Goal: Information Seeking & Learning: Learn about a topic

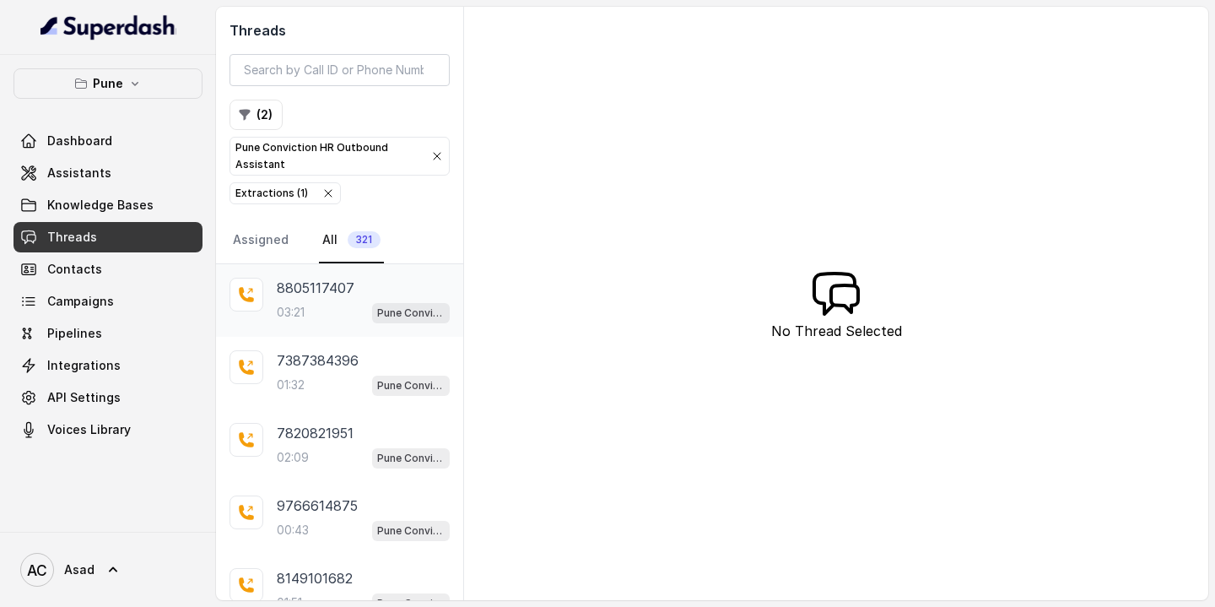
click at [328, 293] on p "8805117407" at bounding box center [316, 288] width 78 height 20
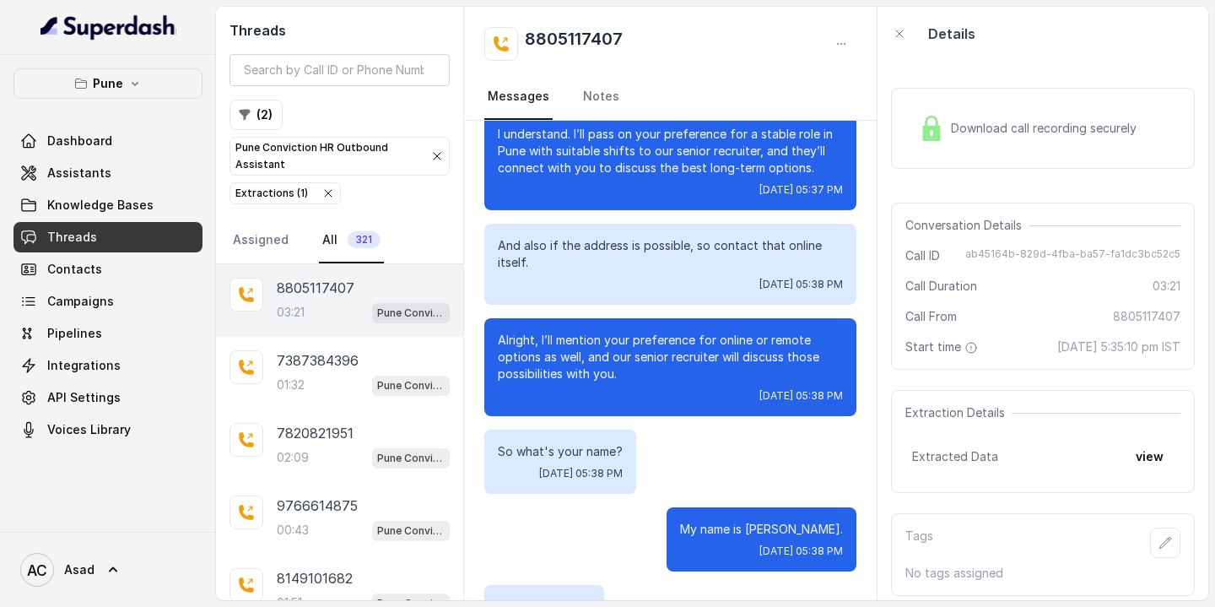
scroll to position [2875, 0]
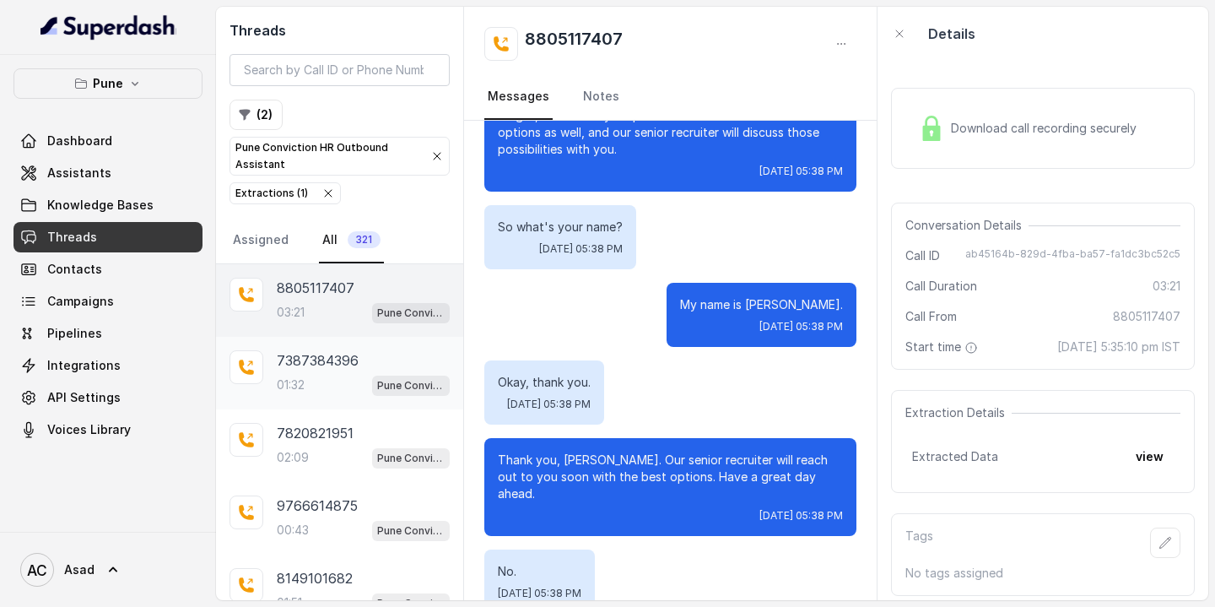
click at [298, 391] on p "01:32" at bounding box center [291, 384] width 28 height 17
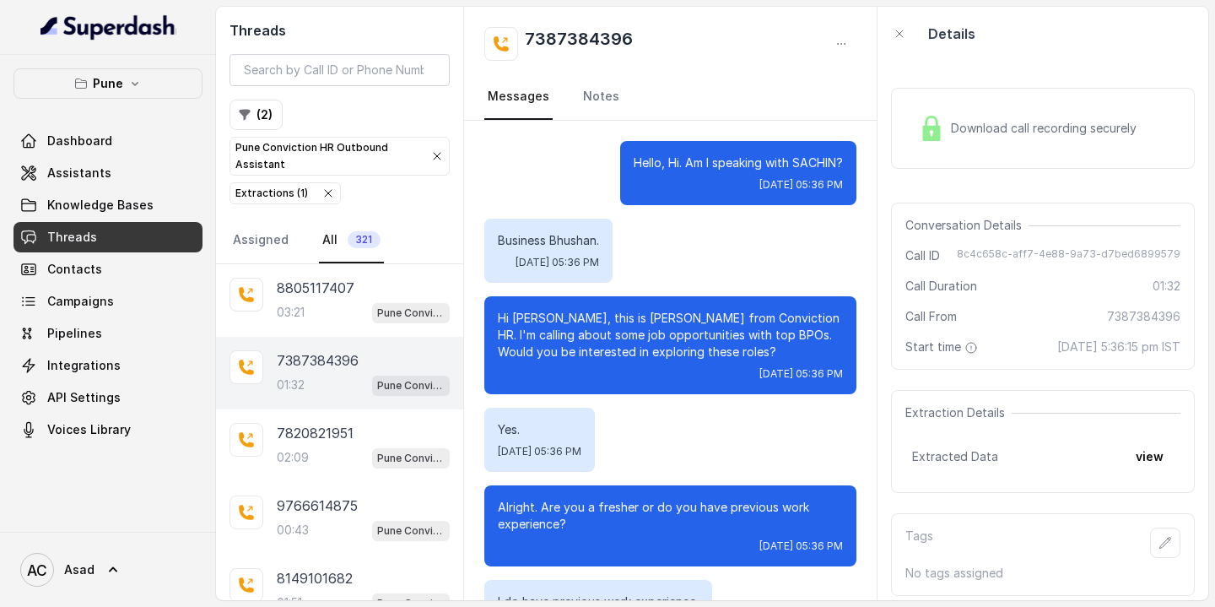
click at [562, 46] on h2 "7387384396" at bounding box center [579, 44] width 108 height 34
copy h2 "7387384396"
click at [292, 436] on p "7820821951" at bounding box center [315, 433] width 77 height 20
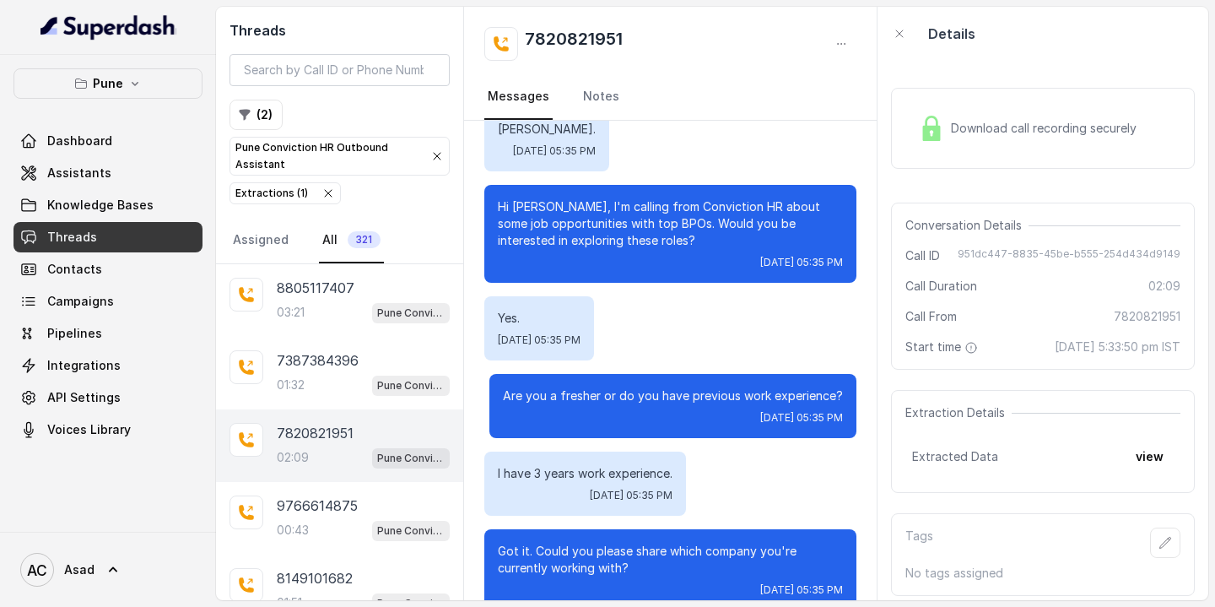
scroll to position [634, 0]
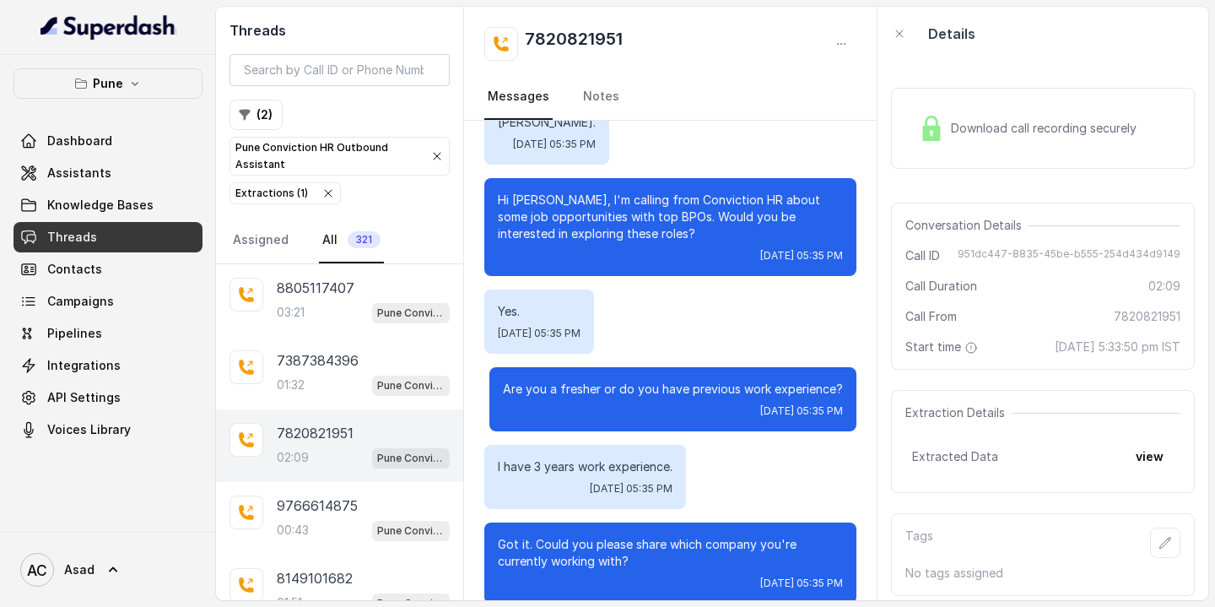
click at [283, 193] on div "Extractions ( 1 )" at bounding box center [271, 193] width 73 height 17
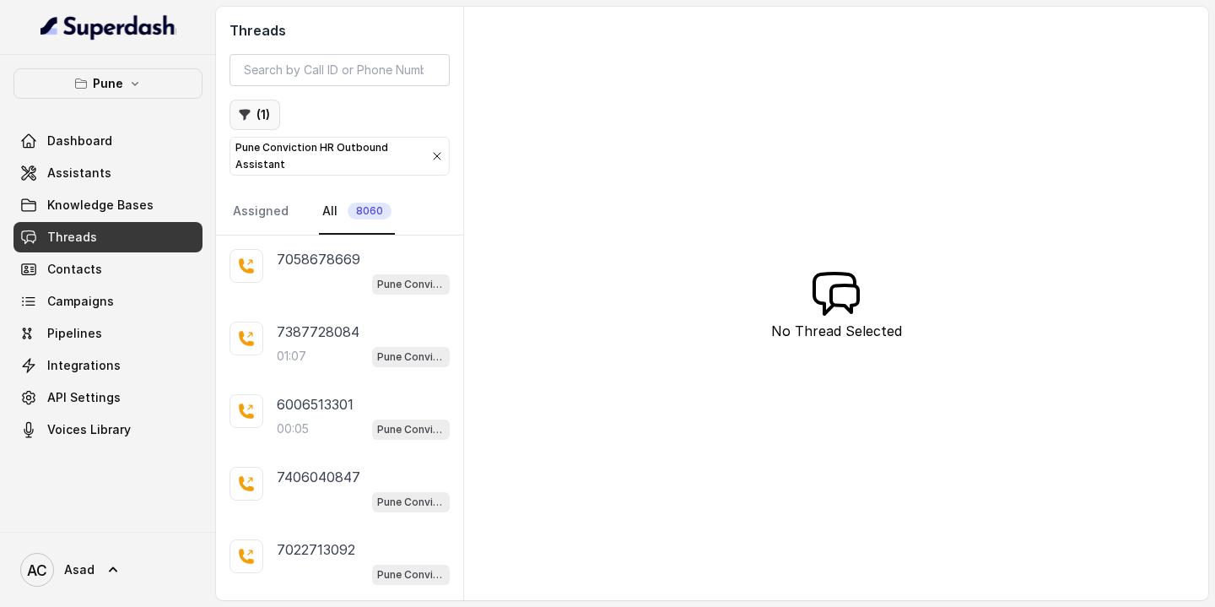
click at [256, 116] on button "( 1 )" at bounding box center [254, 115] width 51 height 30
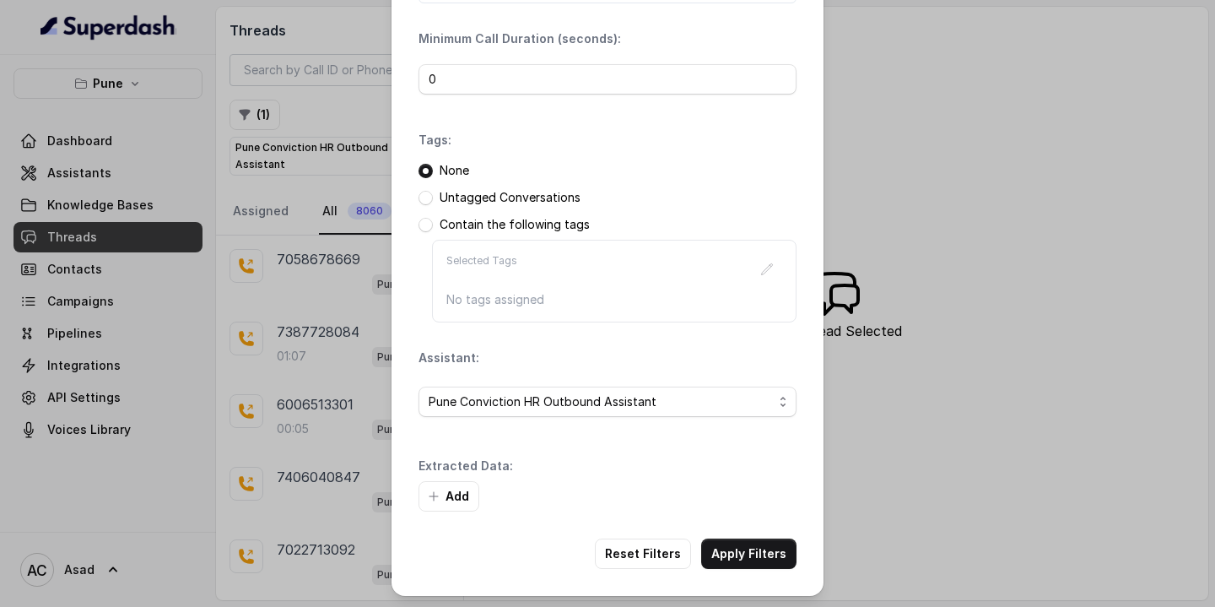
scroll to position [117, 0]
click at [450, 480] on button "Add" at bounding box center [448, 493] width 61 height 30
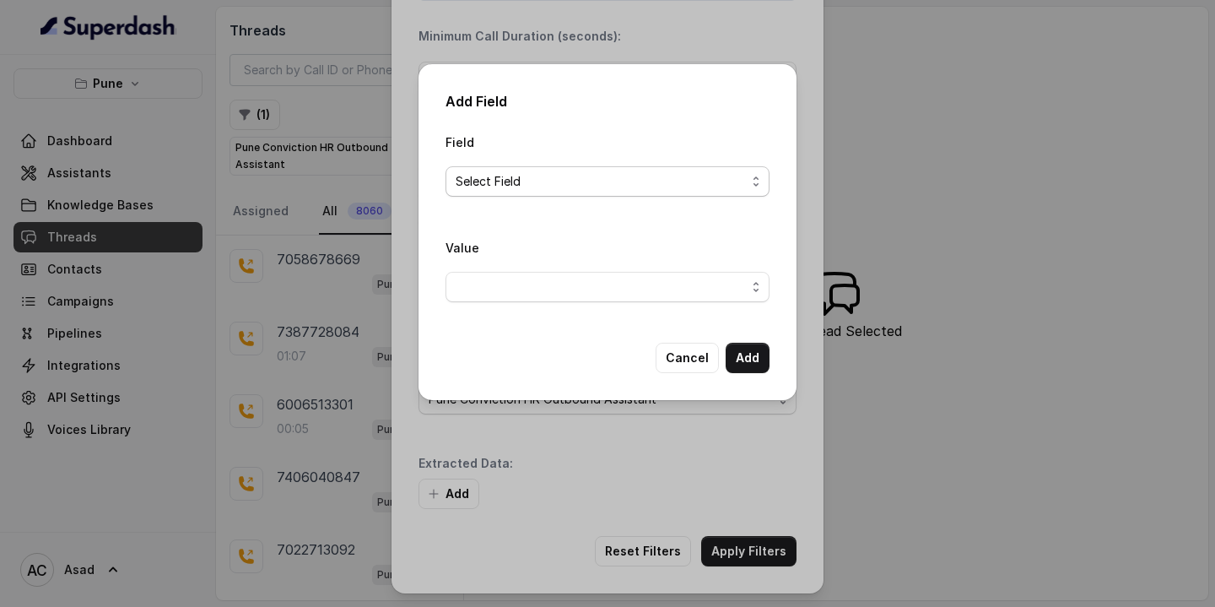
click at [526, 169] on span "Select Field" at bounding box center [607, 181] width 324 height 30
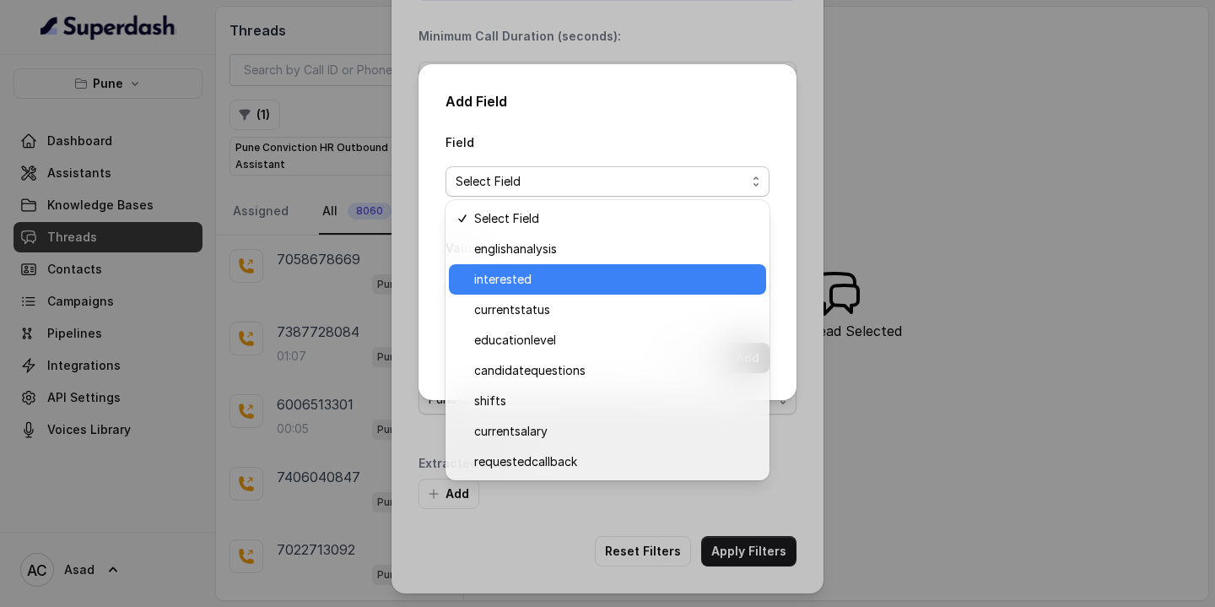
click at [494, 273] on span "interested" at bounding box center [615, 279] width 282 height 20
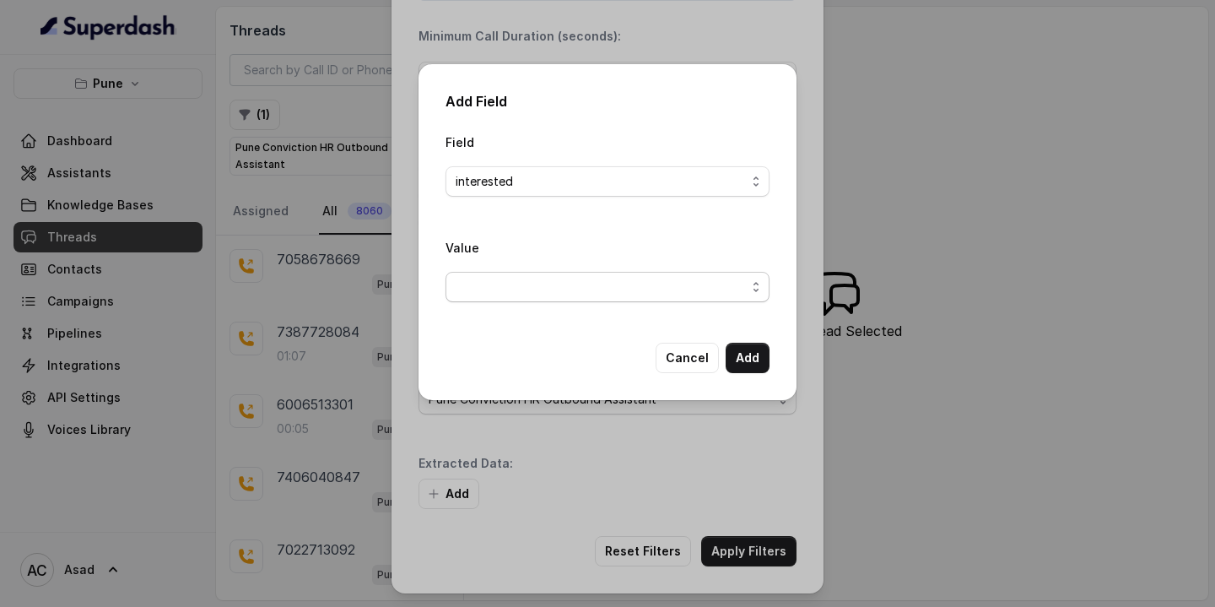
click at [599, 286] on span "button" at bounding box center [607, 287] width 324 height 30
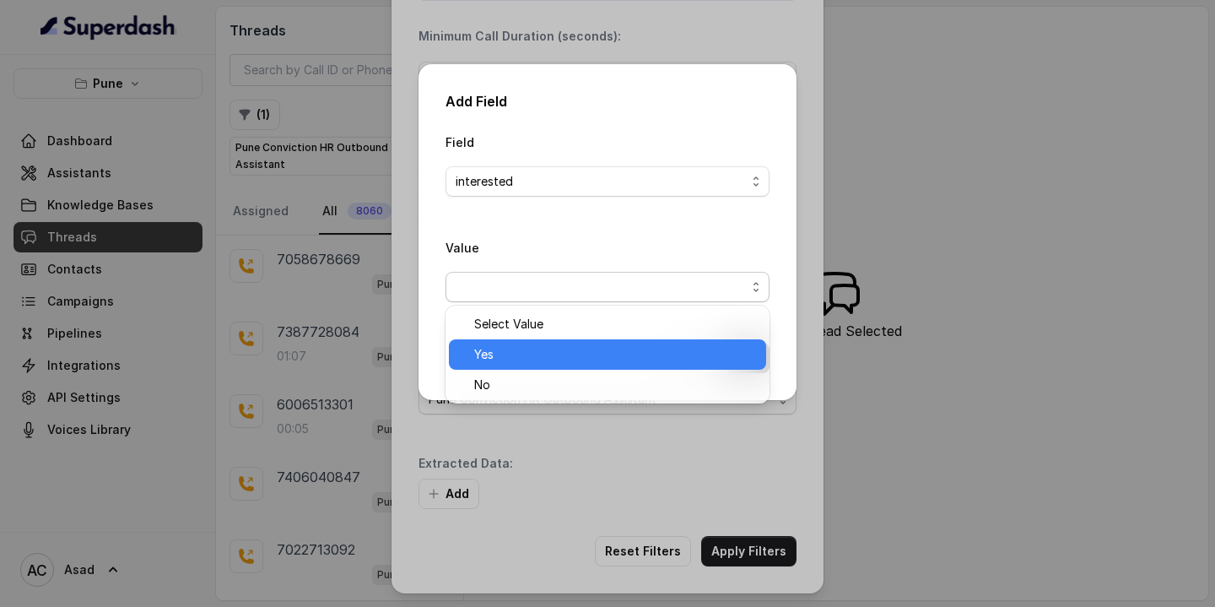
click at [505, 355] on span "Yes" at bounding box center [615, 354] width 282 height 20
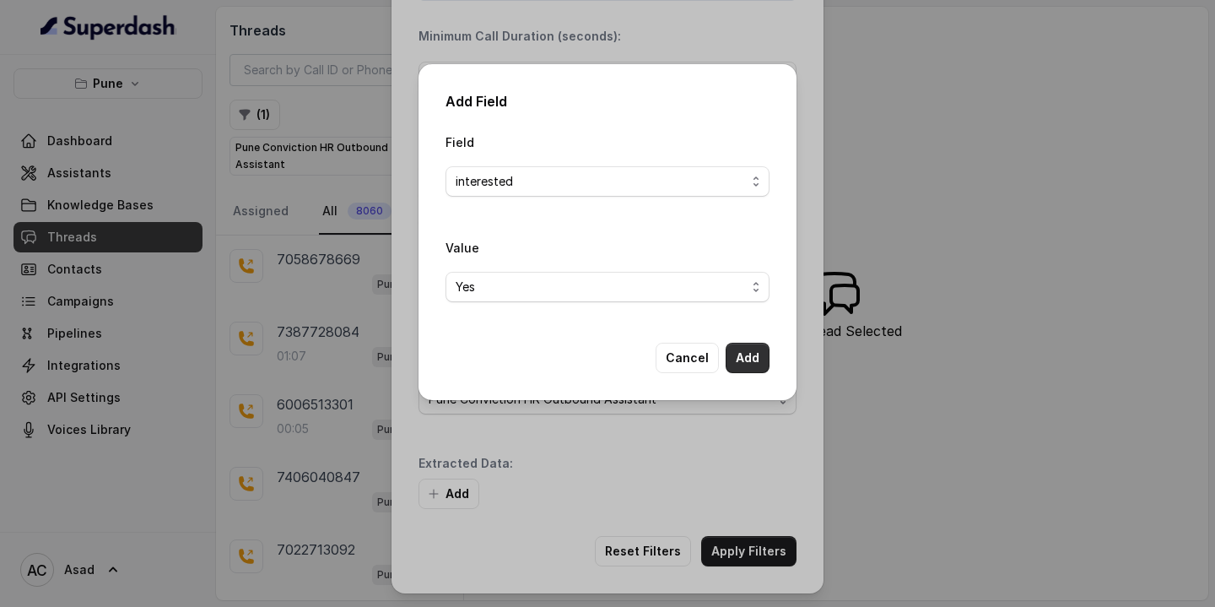
click at [739, 359] on button "Add" at bounding box center [748, 358] width 44 height 30
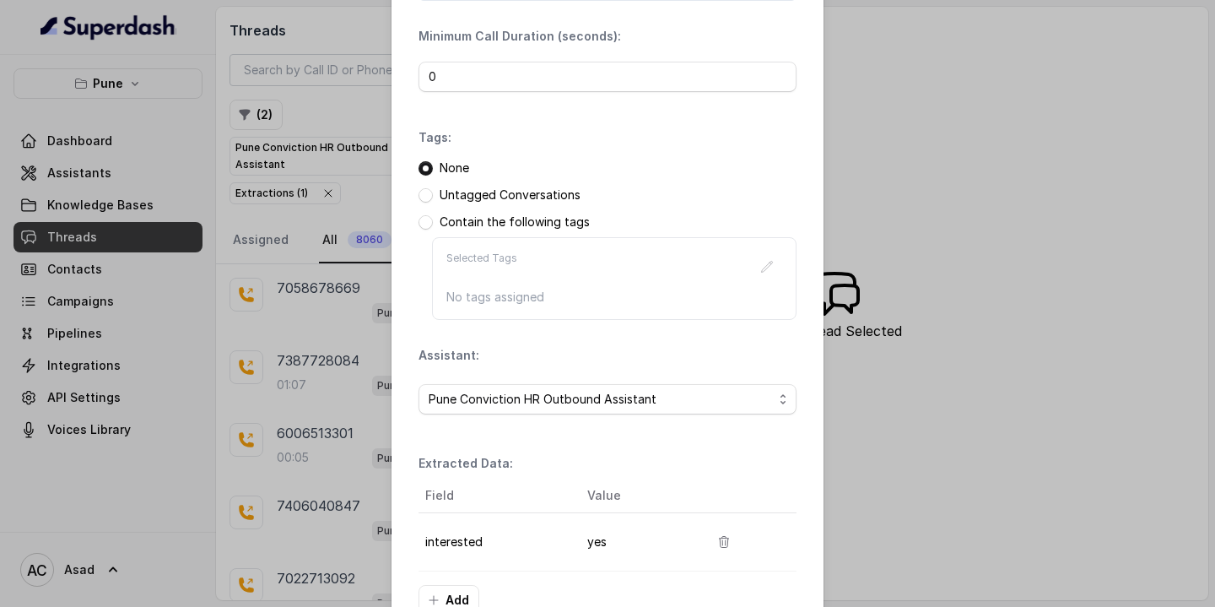
scroll to position [224, 0]
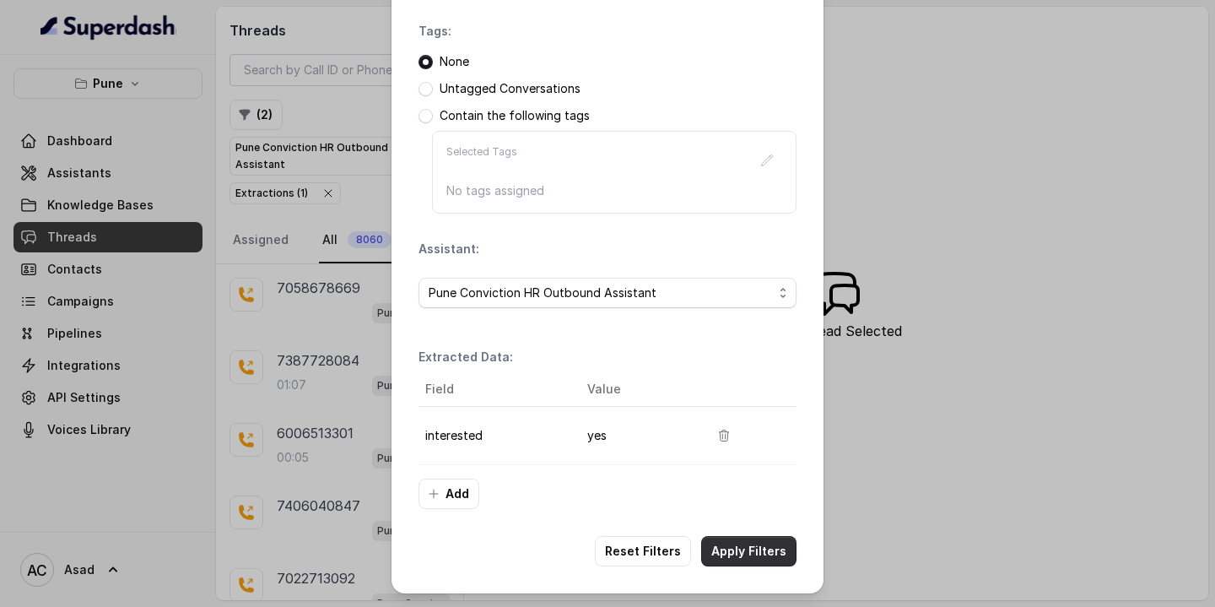
click at [736, 545] on button "Apply Filters" at bounding box center [748, 551] width 95 height 30
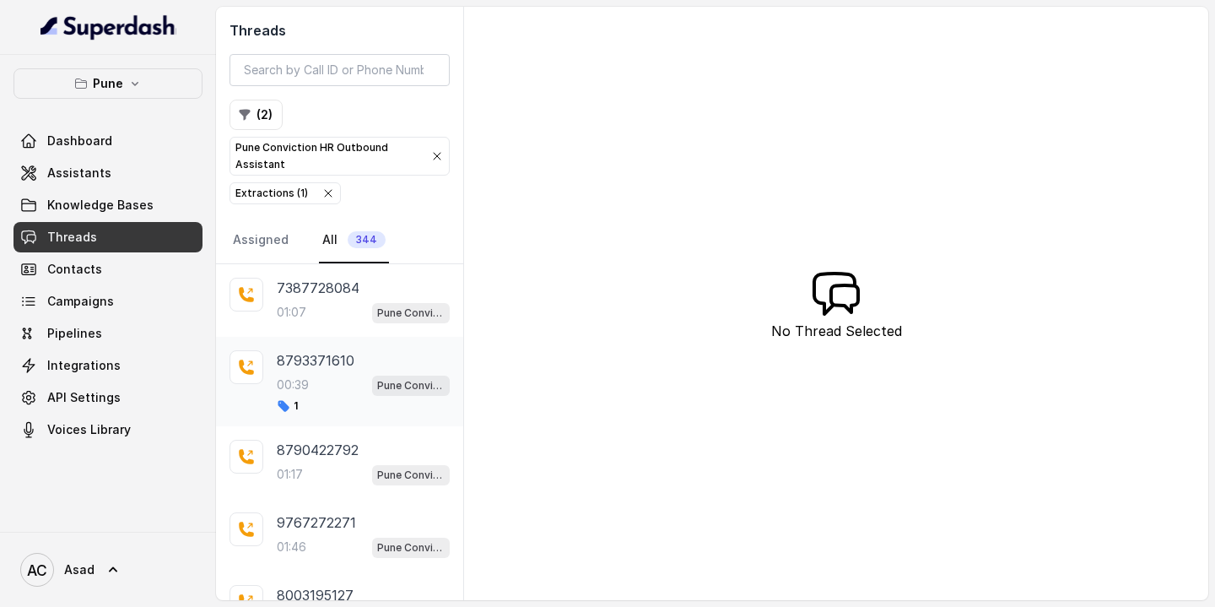
click at [302, 372] on div "8793371610 00:39 Pune Conviction HR Outbound Assistant 1" at bounding box center [363, 381] width 173 height 62
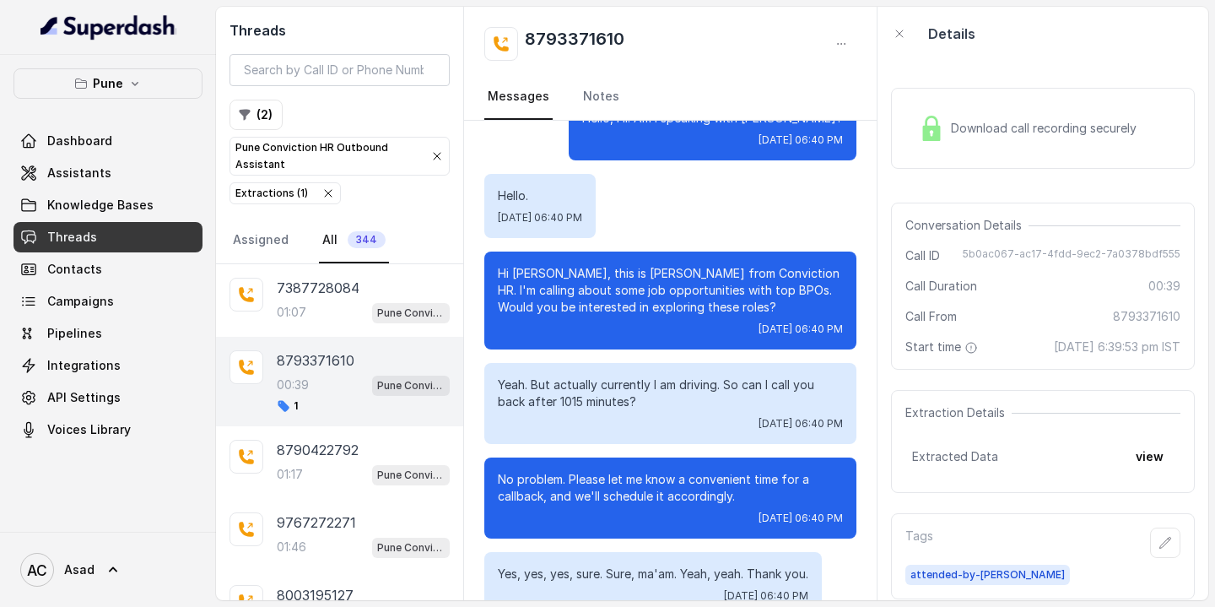
scroll to position [159, 0]
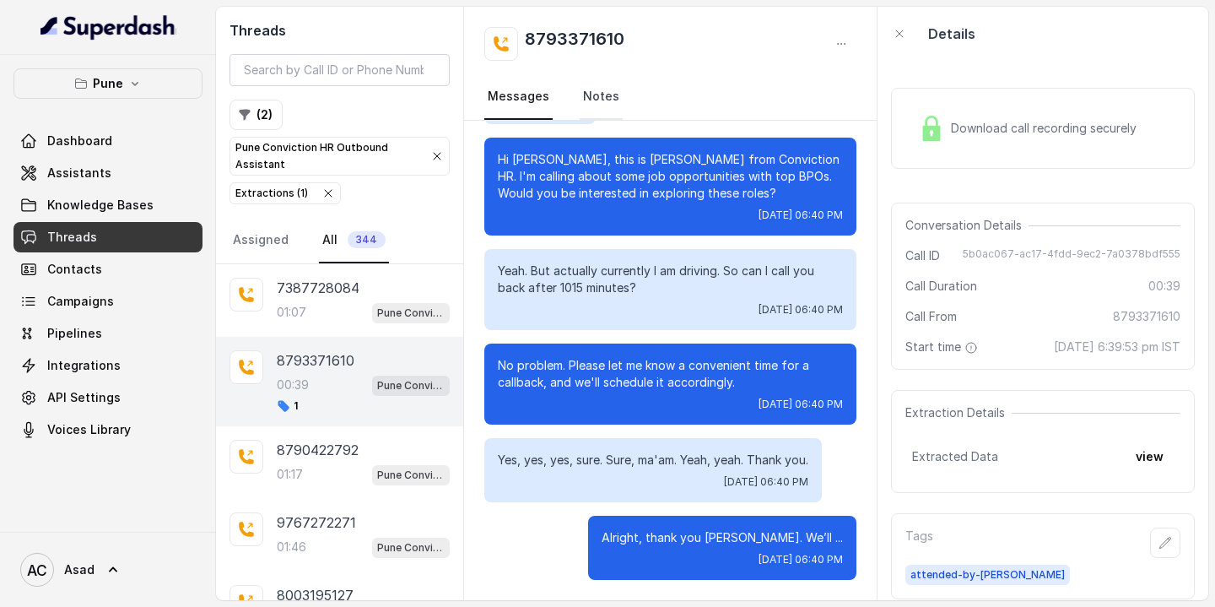
click at [589, 94] on link "Notes" at bounding box center [601, 97] width 43 height 46
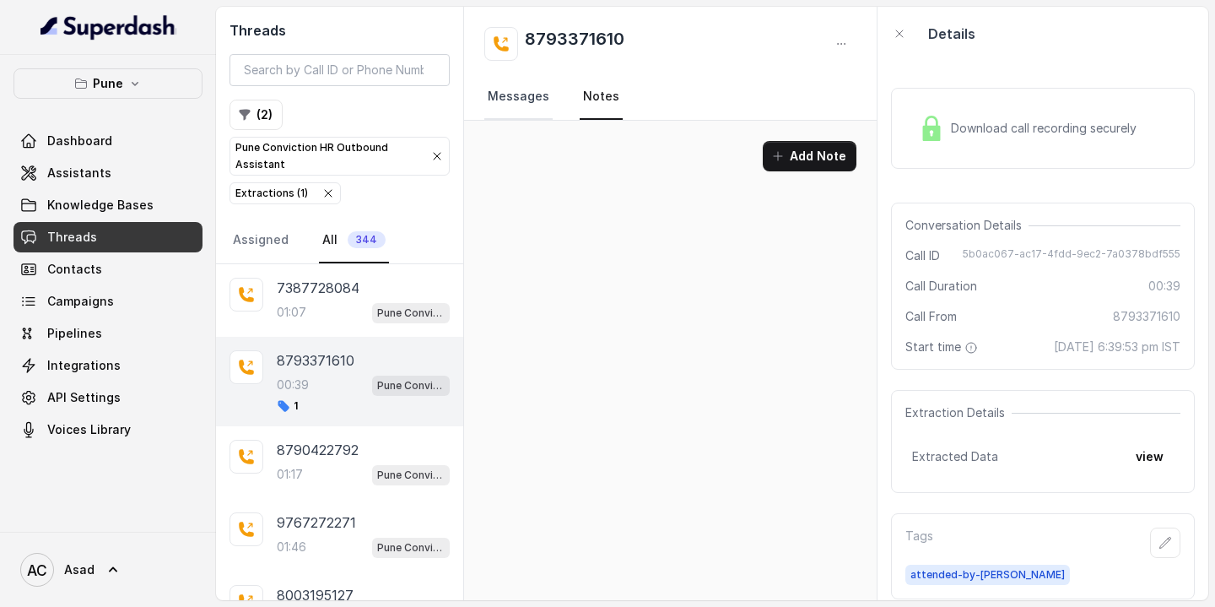
click at [510, 103] on link "Messages" at bounding box center [518, 97] width 68 height 46
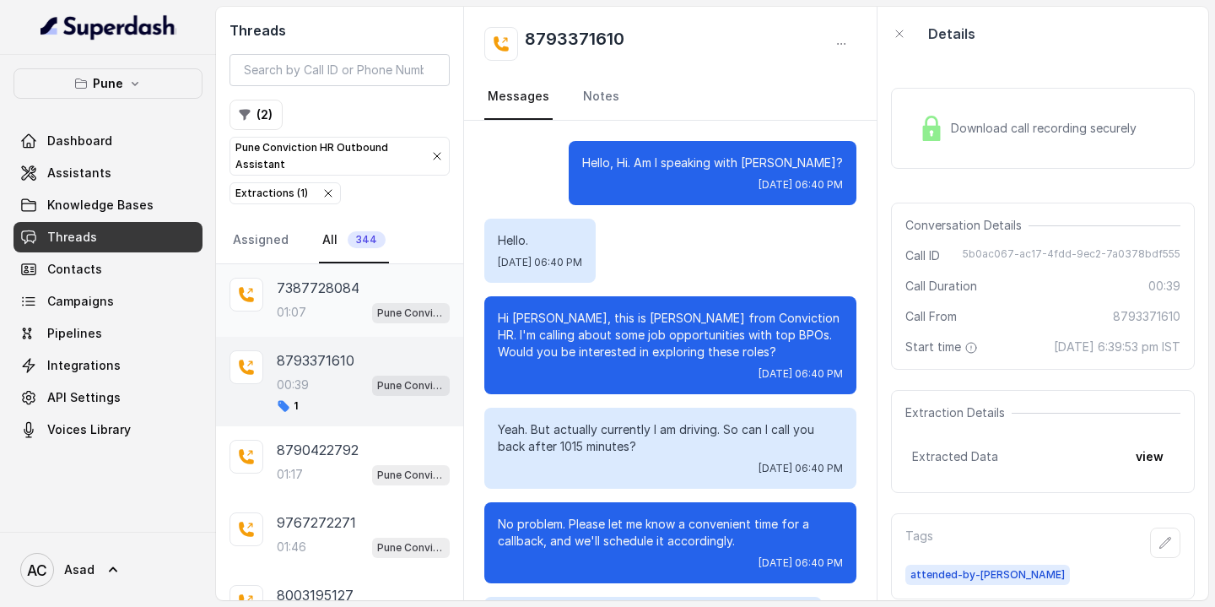
click at [315, 289] on p "7387728084" at bounding box center [318, 288] width 83 height 20
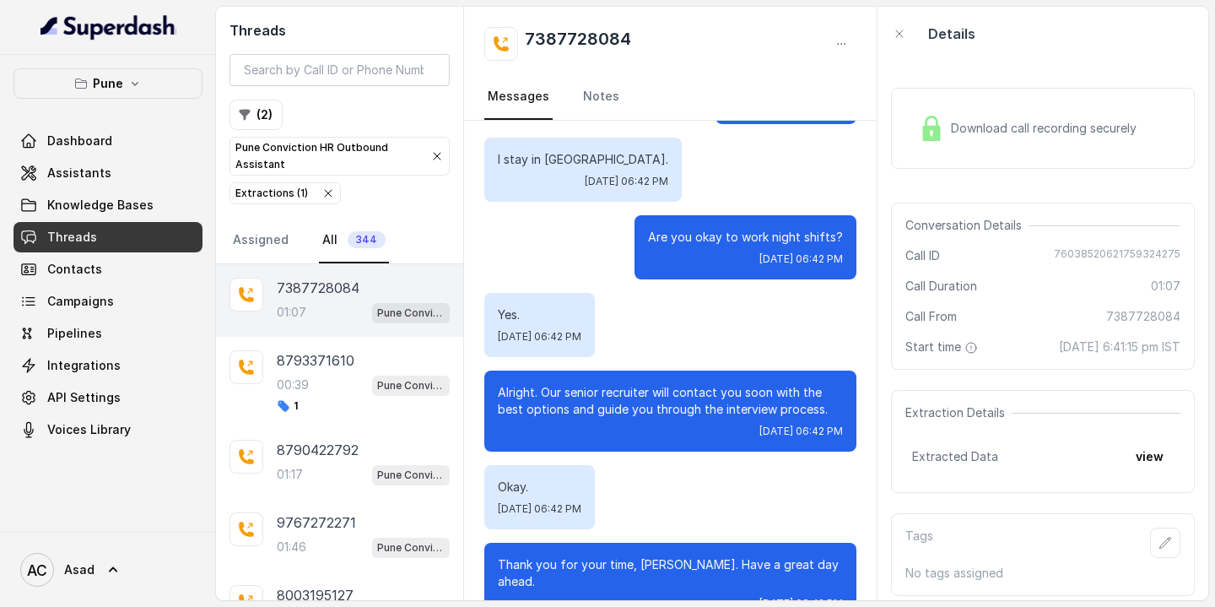
scroll to position [1012, 0]
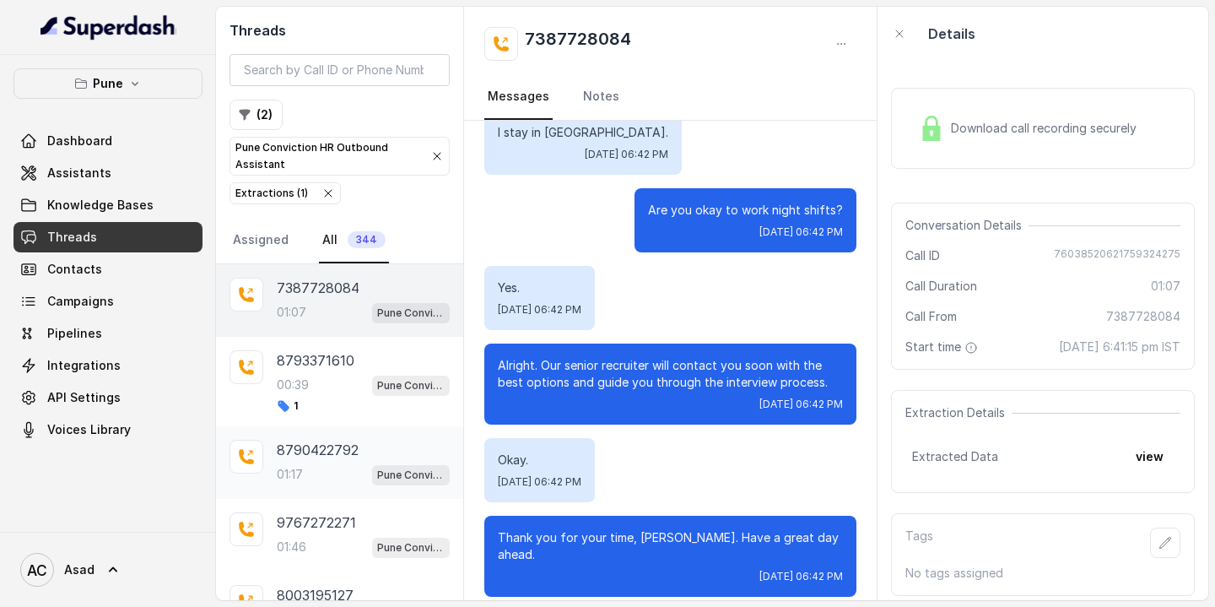
click at [316, 470] on div "01:17 Pune Conviction HR Outbound Assistant" at bounding box center [363, 474] width 173 height 22
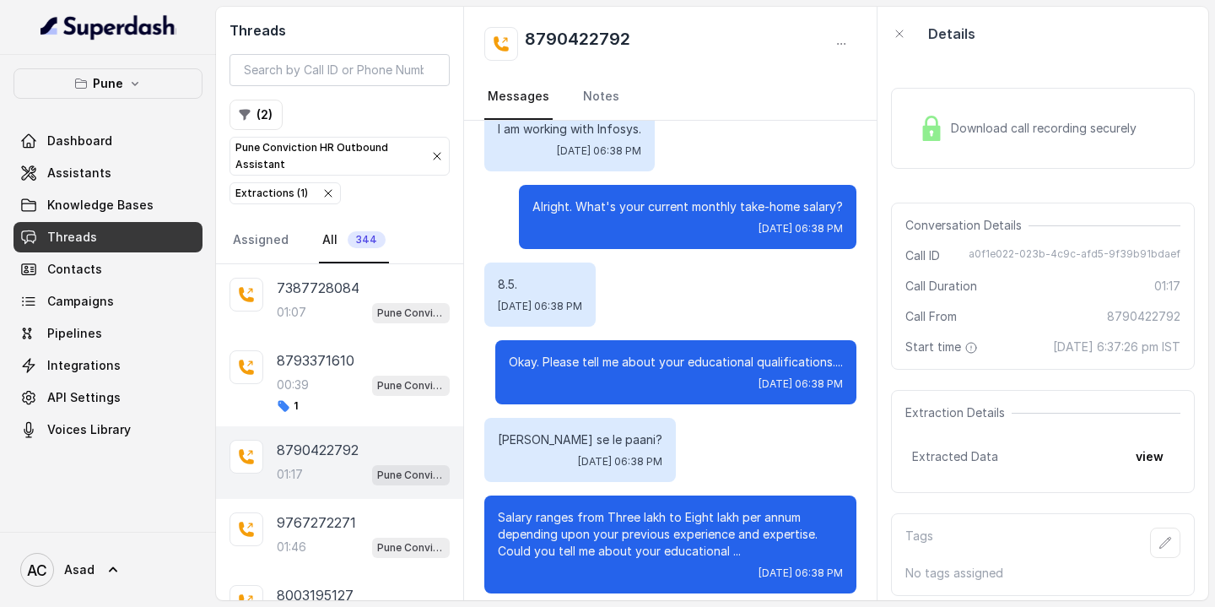
scroll to position [985, 0]
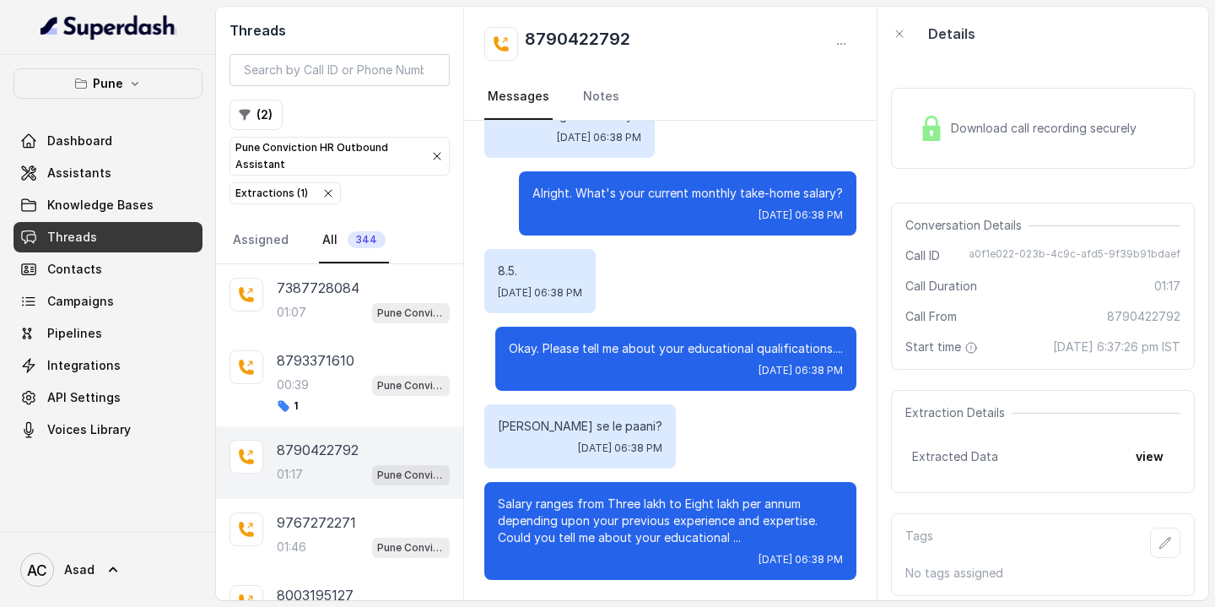
click at [302, 445] on p "8790422792" at bounding box center [318, 450] width 82 height 20
click at [297, 473] on p "01:17" at bounding box center [290, 474] width 26 height 17
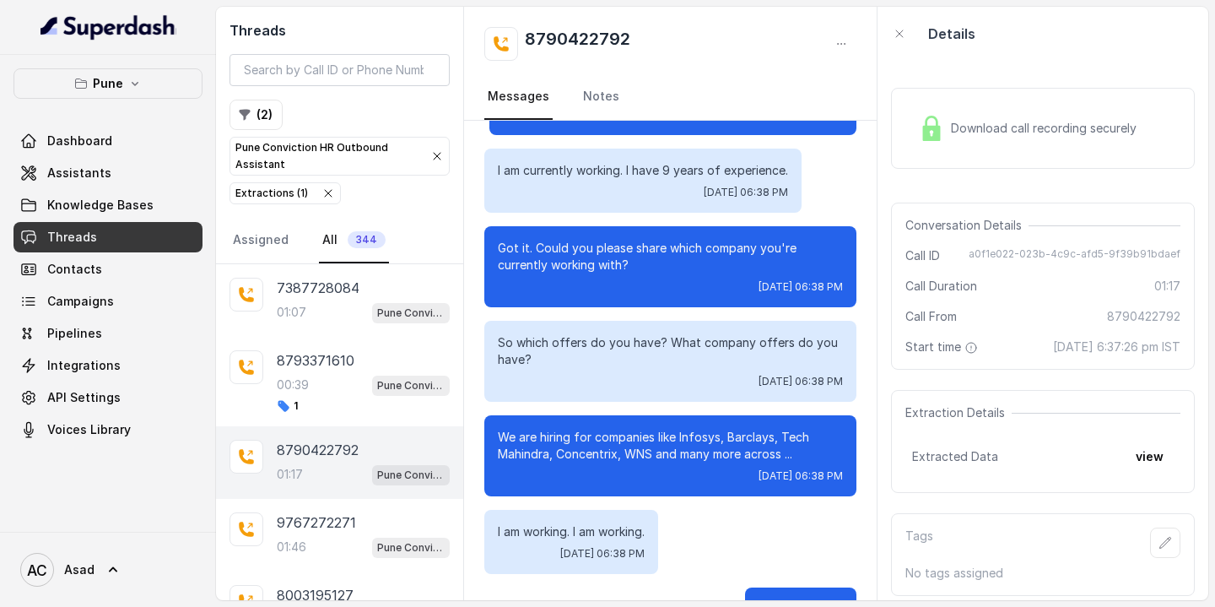
scroll to position [985, 0]
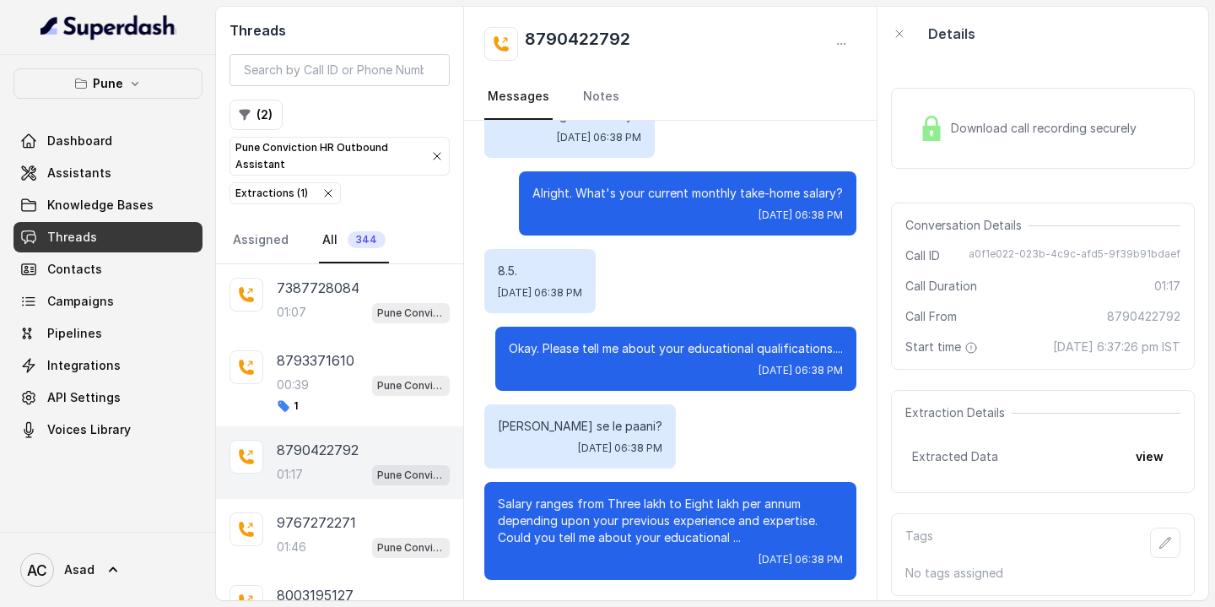
click at [300, 467] on p "01:17" at bounding box center [290, 474] width 26 height 17
click at [303, 526] on p "9767272271" at bounding box center [316, 522] width 79 height 20
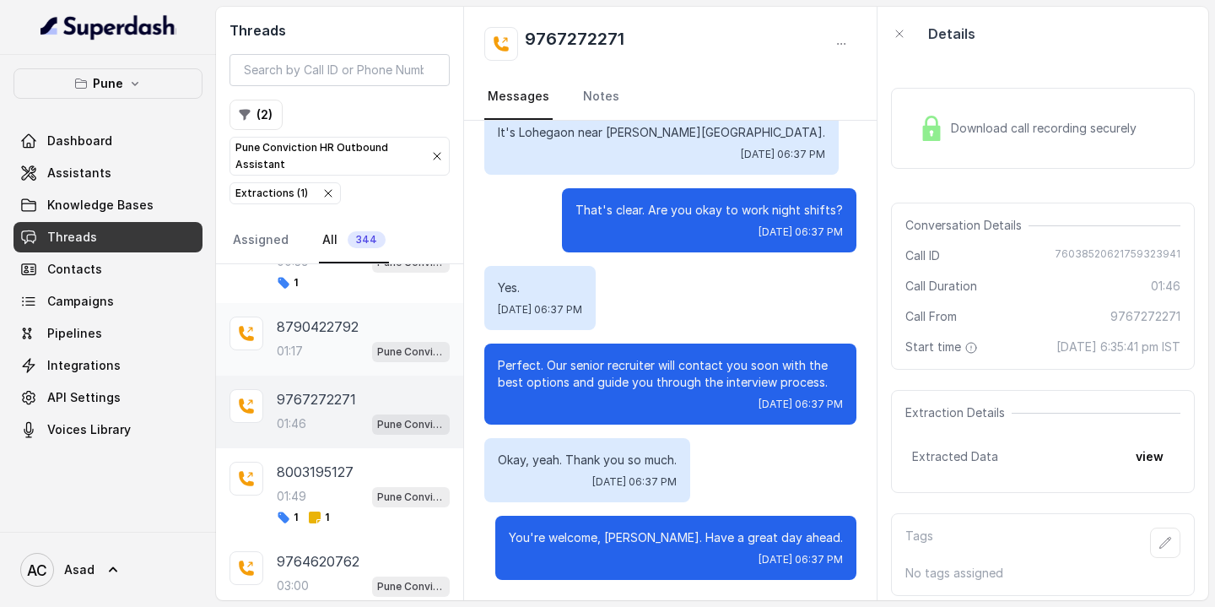
scroll to position [124, 0]
click at [319, 458] on div "8003195127 01:49 Pune Conviction HR Outbound Assistant 1 1" at bounding box center [339, 491] width 247 height 89
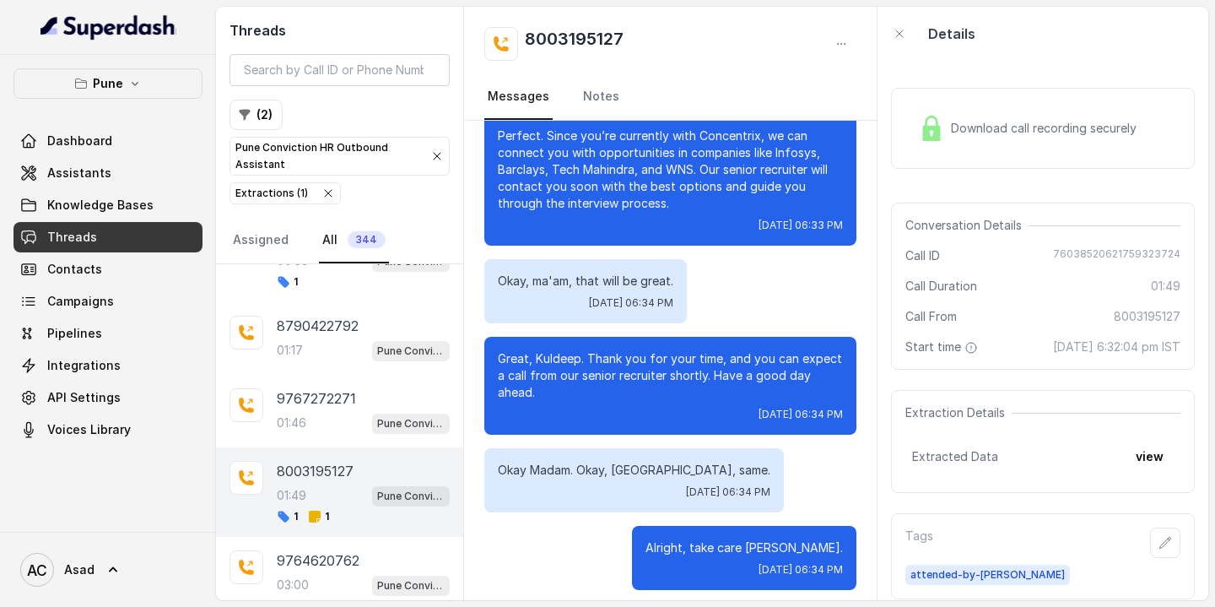
scroll to position [1519, 0]
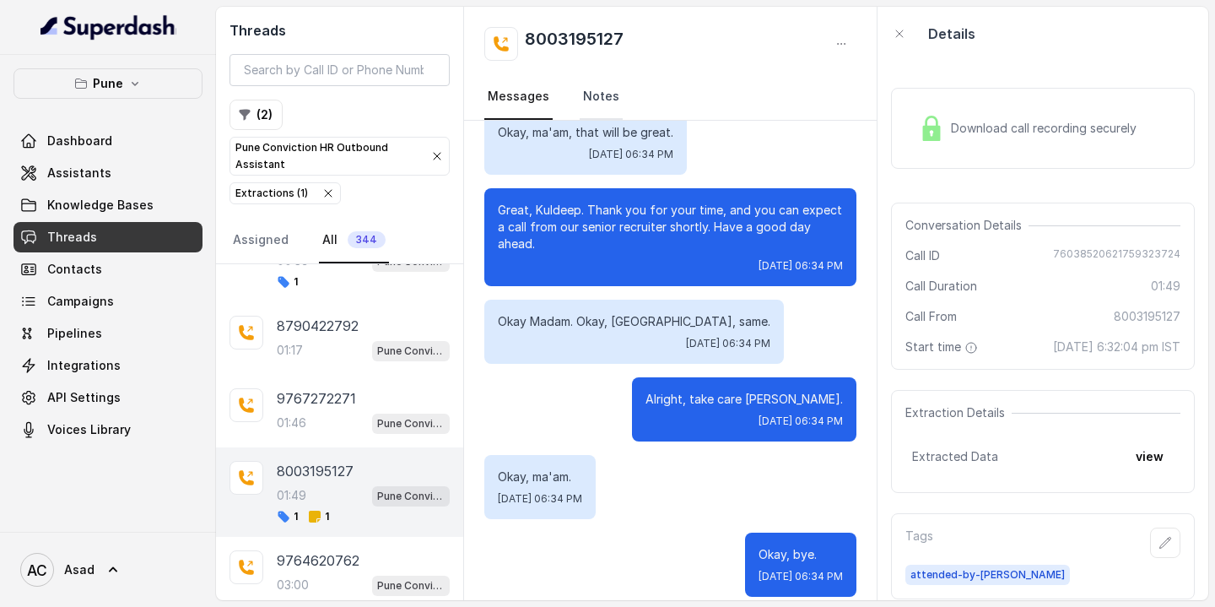
click at [596, 97] on link "Notes" at bounding box center [601, 97] width 43 height 46
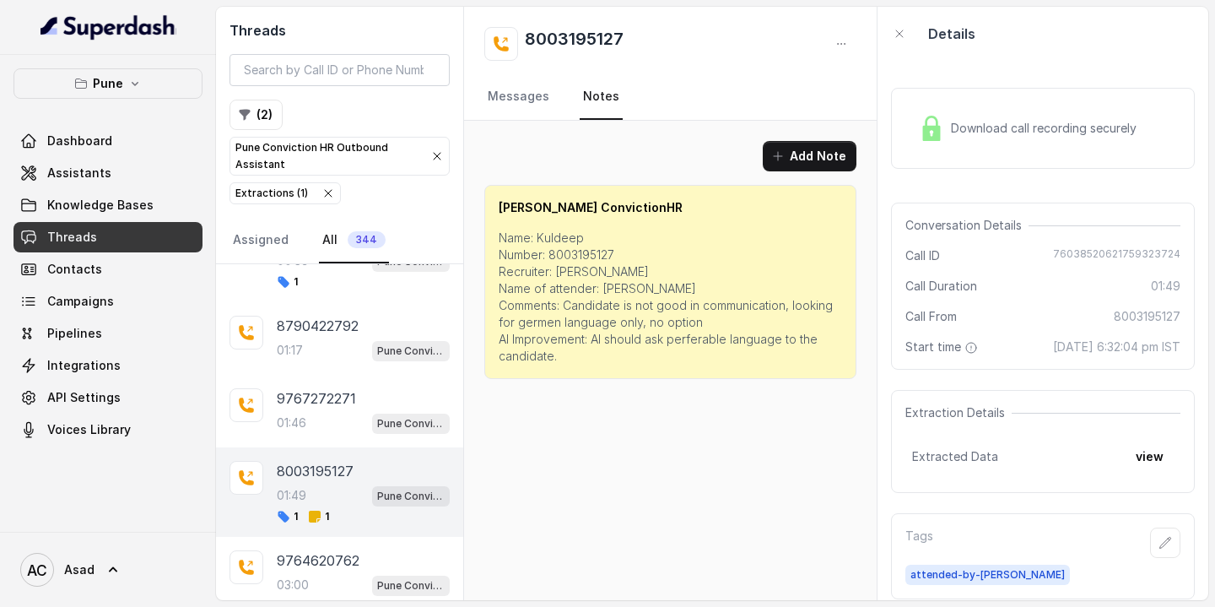
scroll to position [215, 0]
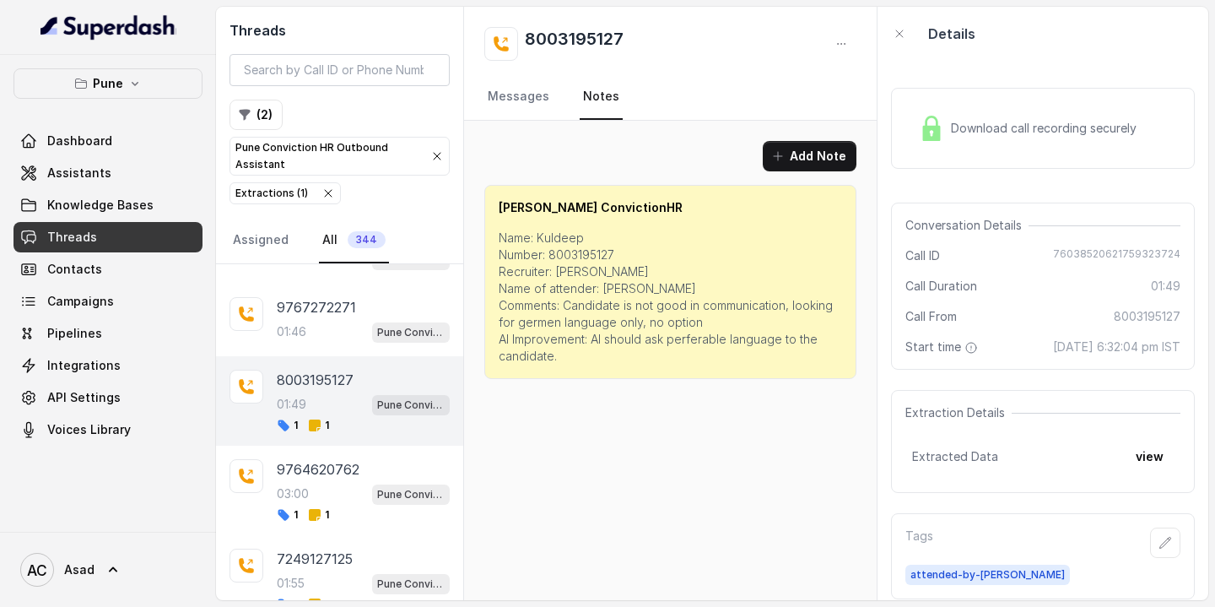
click at [350, 467] on p "9764620762" at bounding box center [318, 469] width 83 height 20
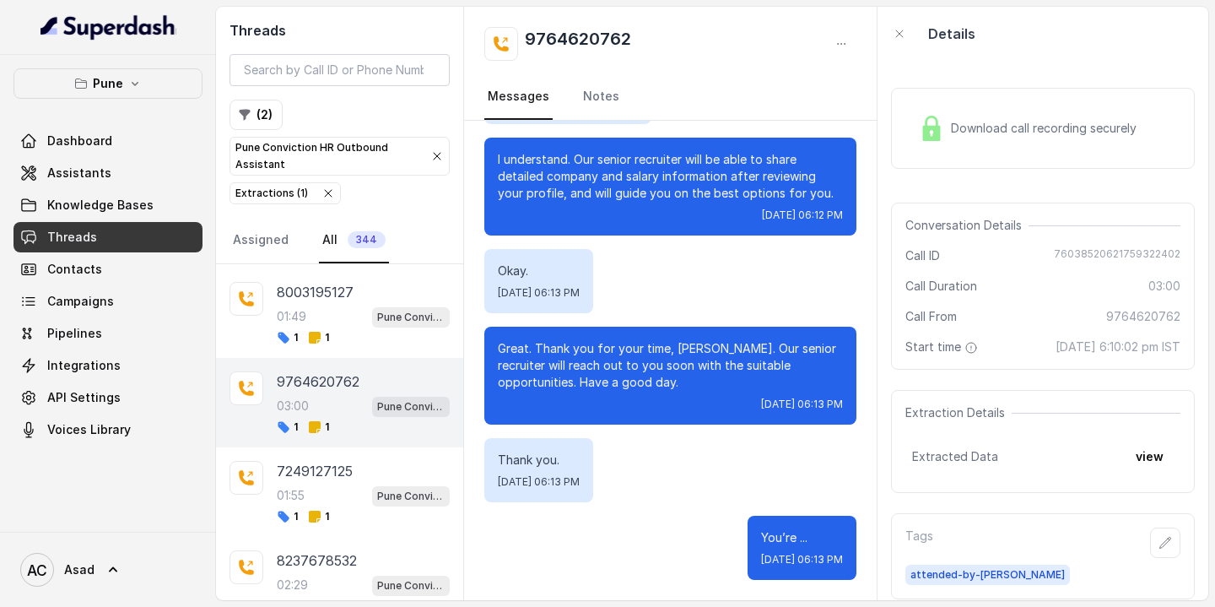
scroll to position [351, 0]
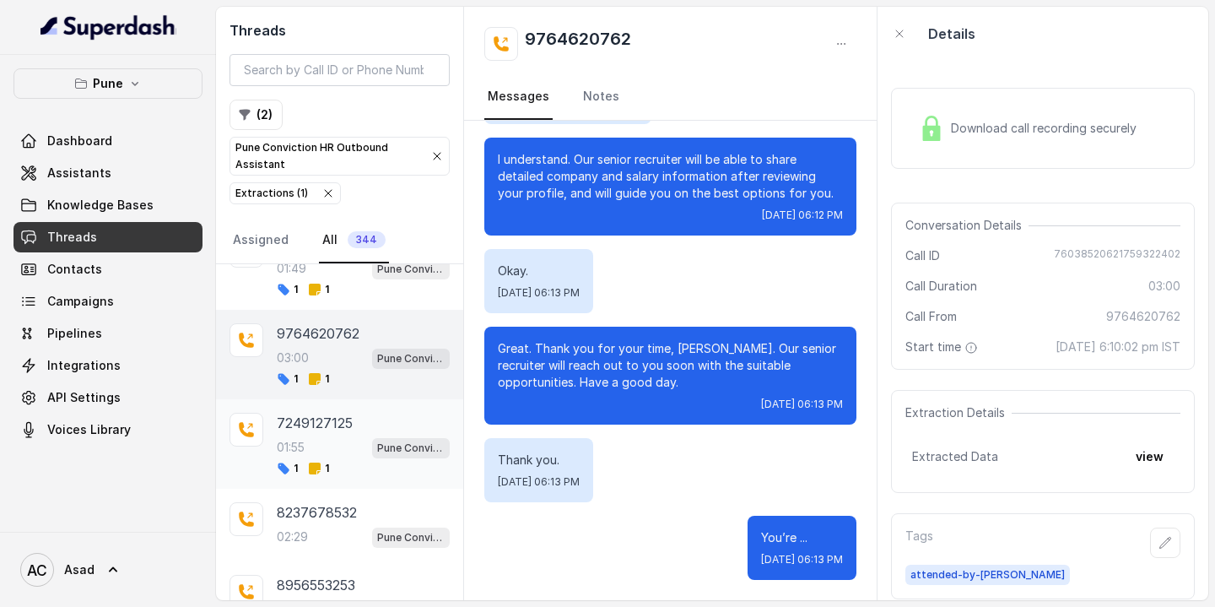
click at [313, 437] on div "01:55 Pune Conviction HR Outbound Assistant" at bounding box center [363, 447] width 173 height 22
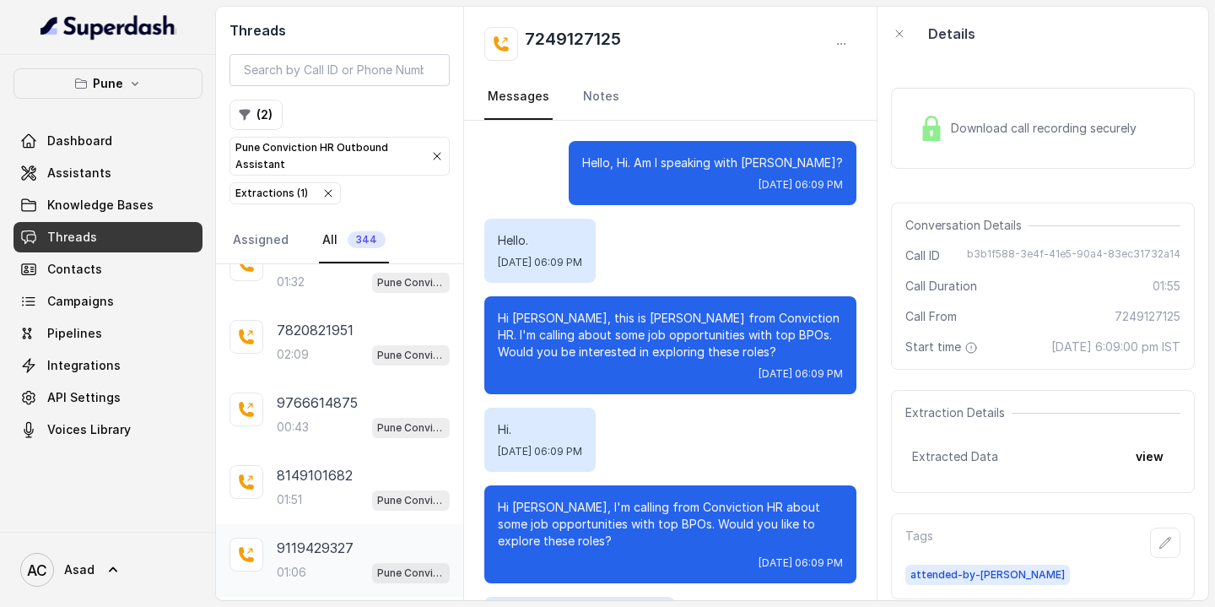
scroll to position [1943, 0]
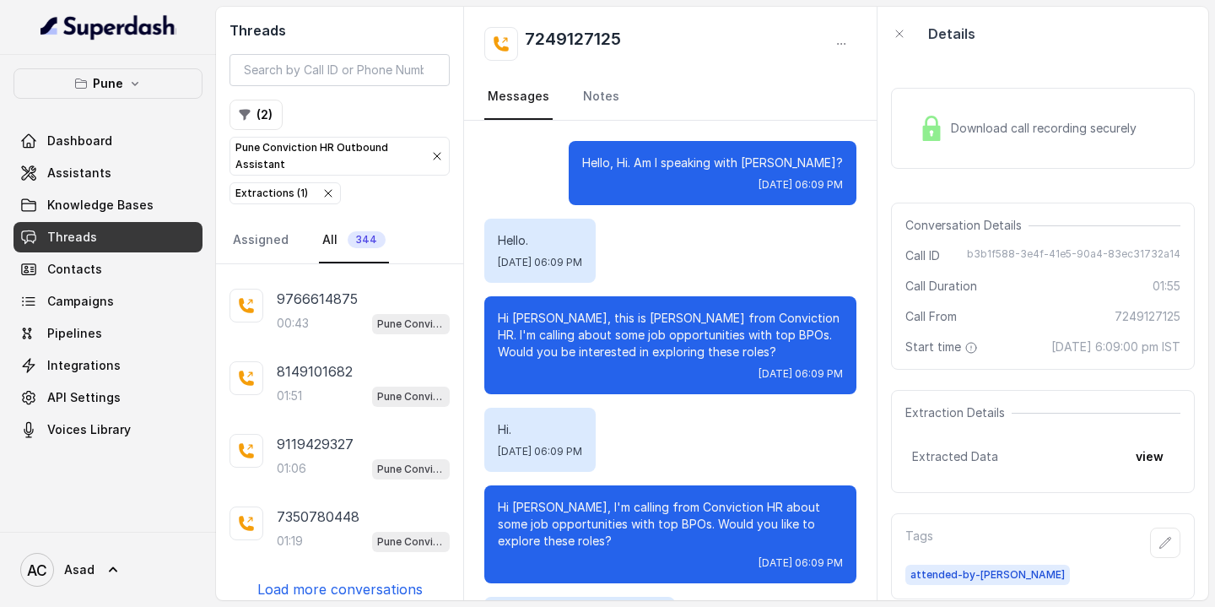
click at [330, 580] on p "Load more conversations" at bounding box center [339, 589] width 165 height 20
click at [350, 579] on p "Load more conversations" at bounding box center [339, 589] width 165 height 20
click at [314, 583] on p "Load more conversations" at bounding box center [339, 589] width 165 height 20
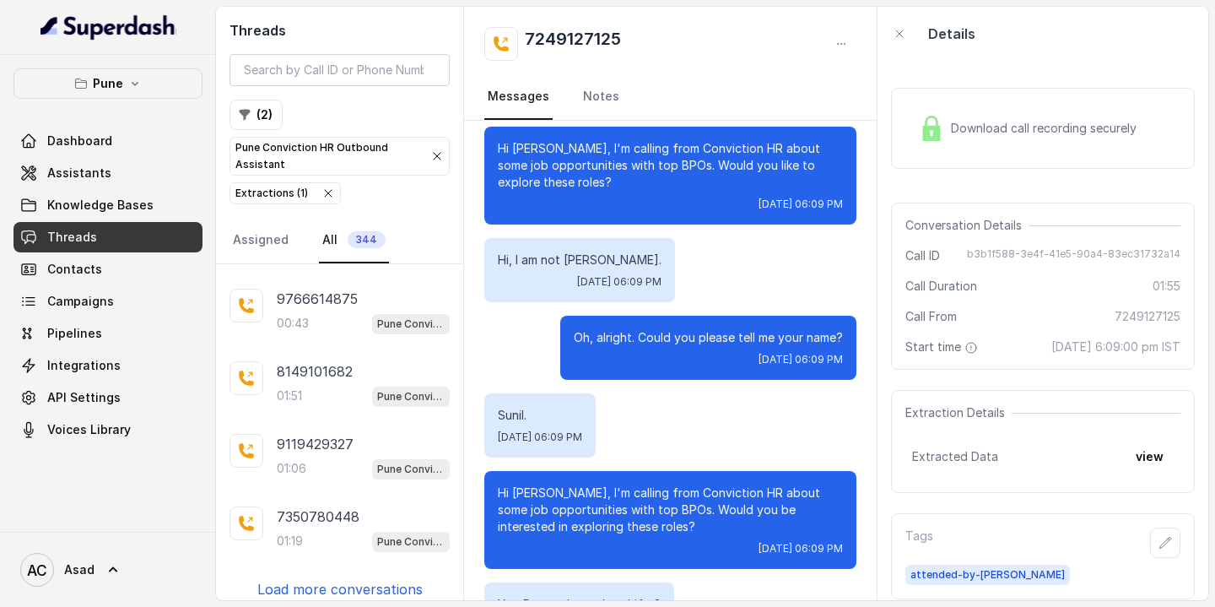
scroll to position [361, 0]
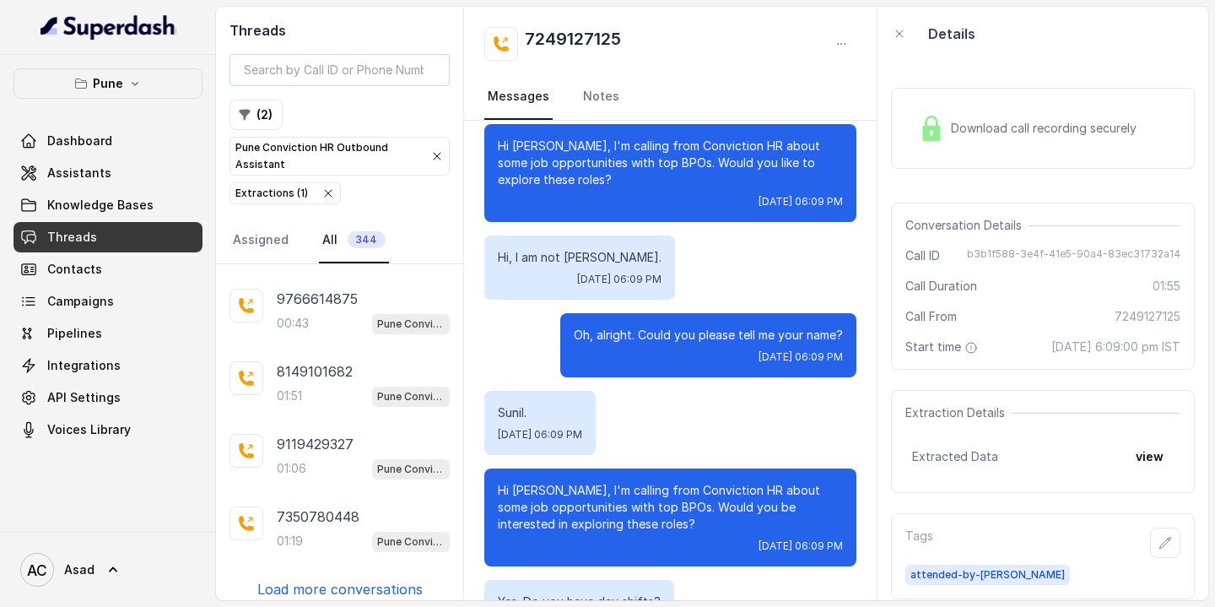
click at [516, 407] on p "Sunil." at bounding box center [540, 412] width 84 height 17
click at [571, 37] on h2 "7249127125" at bounding box center [573, 44] width 96 height 34
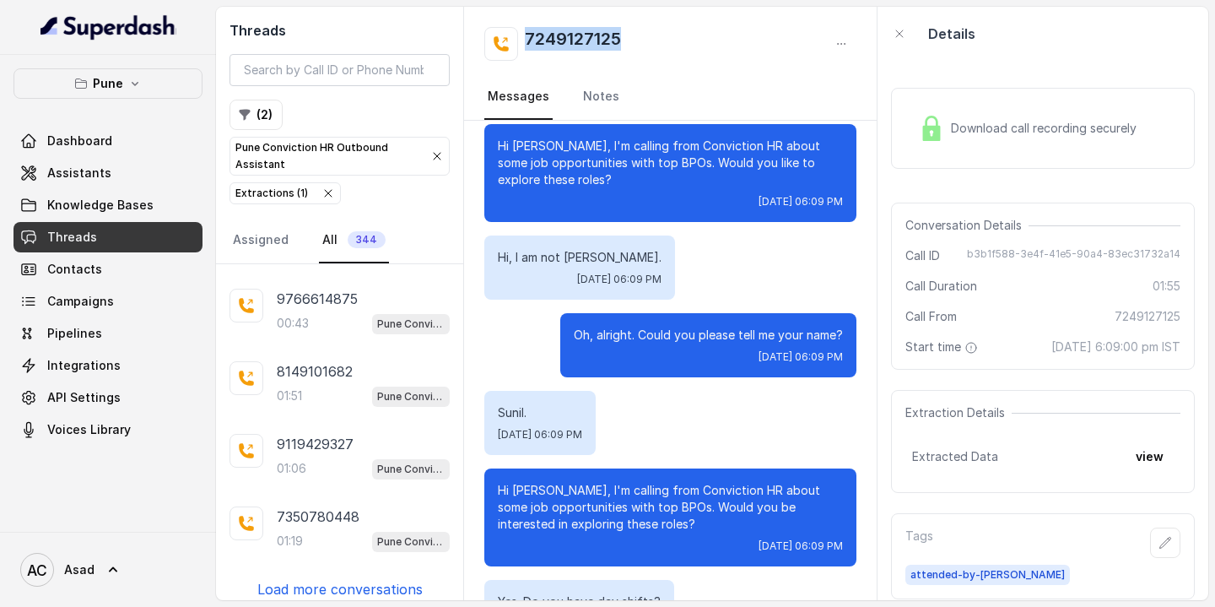
copy h2 "7249127125"
click at [78, 305] on span "Campaigns" at bounding box center [80, 301] width 67 height 17
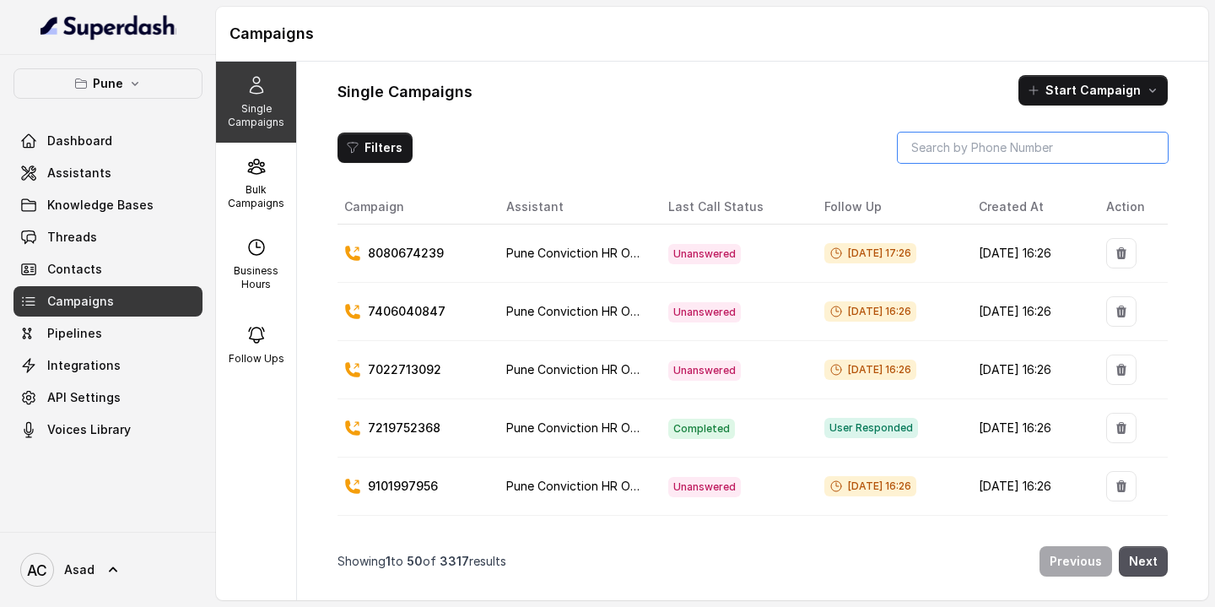
click at [956, 153] on input "search" at bounding box center [1033, 147] width 270 height 30
paste input "8087982089"
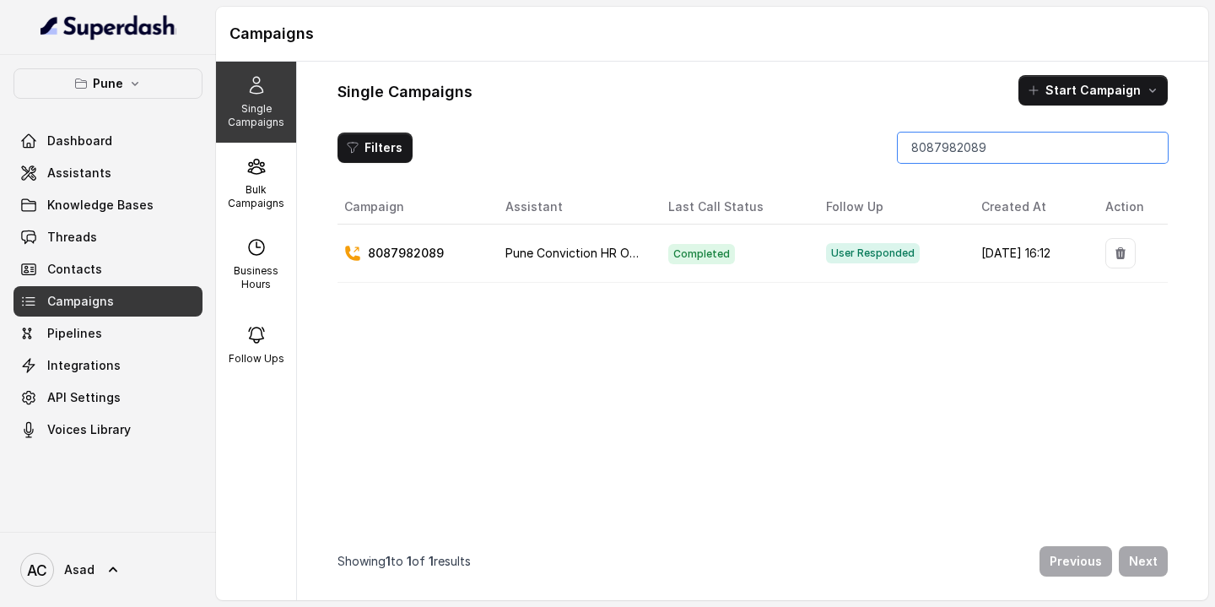
type input "8087982089"
click at [420, 256] on p "8087982089" at bounding box center [406, 254] width 76 height 17
copy p "8087982089"
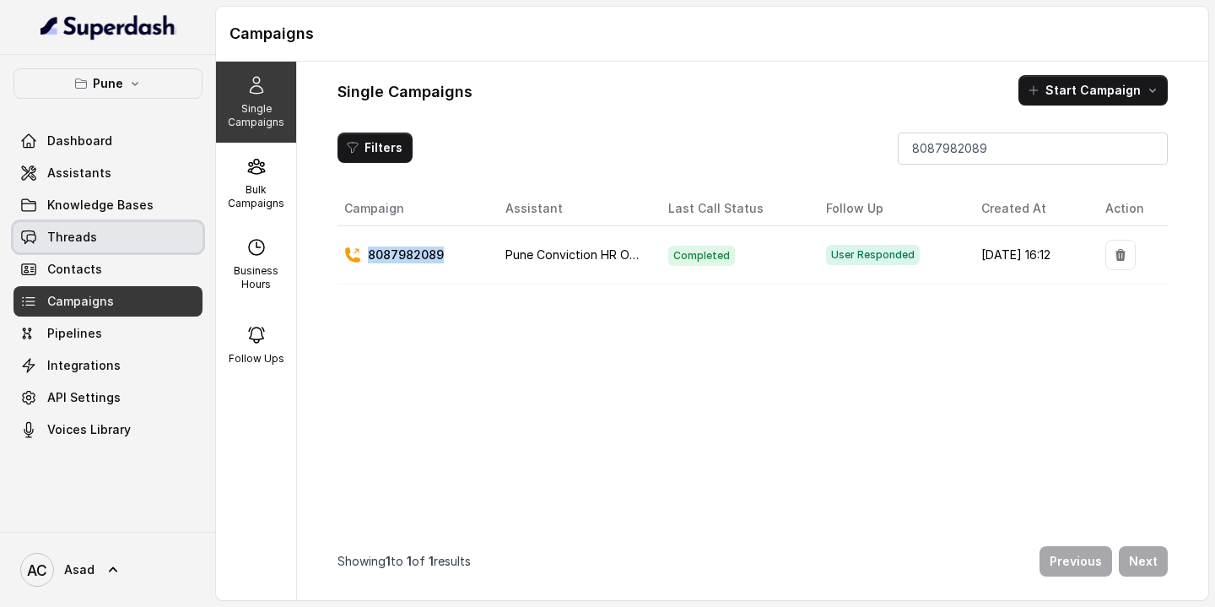
click at [82, 230] on span "Threads" at bounding box center [72, 237] width 50 height 17
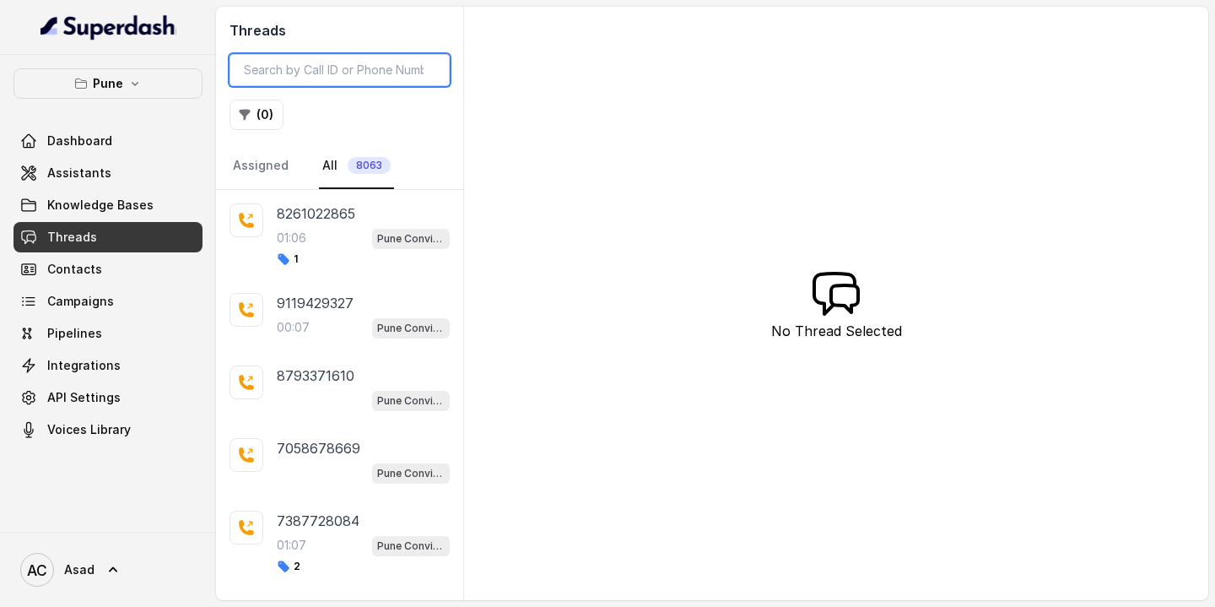
click at [341, 77] on input "search" at bounding box center [339, 70] width 220 height 32
paste input "8087982089"
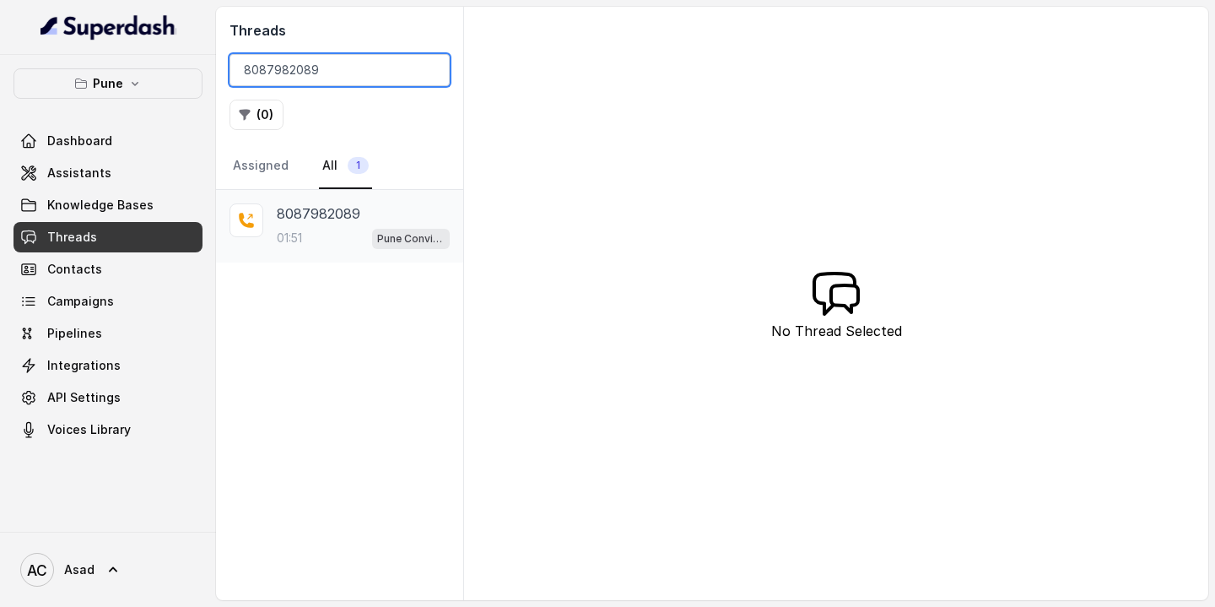
type input "8087982089"
click at [331, 216] on p "8087982089" at bounding box center [319, 213] width 84 height 20
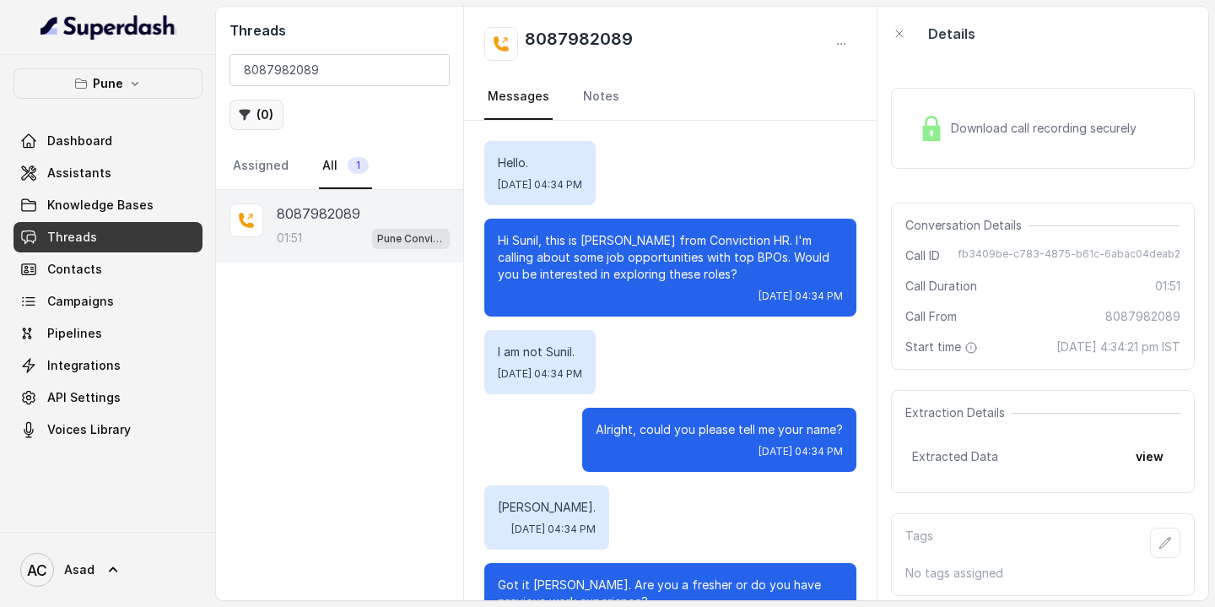
click at [262, 116] on button "( 0 )" at bounding box center [256, 115] width 54 height 30
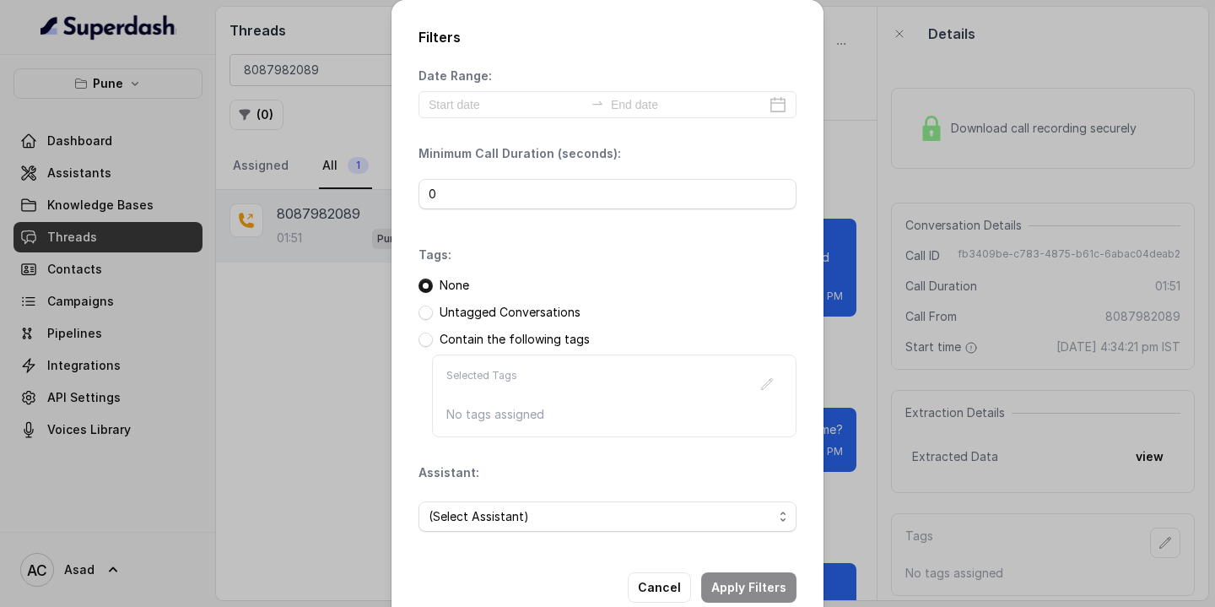
click at [294, 407] on div "Filters Date Range: Minimum Call Duration (seconds): 0 Tags: None Untagged Conv…" at bounding box center [607, 303] width 1215 height 607
